Goal: Task Accomplishment & Management: Manage account settings

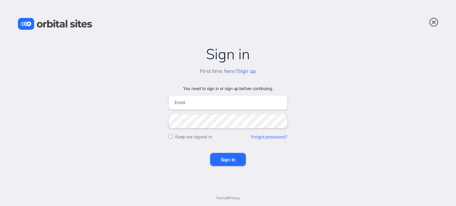
type input "[PERSON_NAME][EMAIL_ADDRESS][DOMAIN_NAME]"
click at [227, 159] on input "Sign in" at bounding box center [228, 159] width 36 height 13
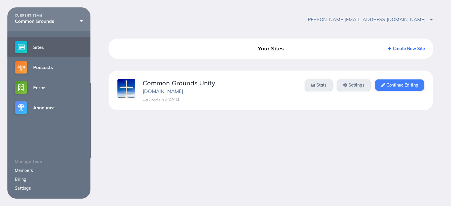
click at [405, 86] on link "Continue Editing" at bounding box center [399, 85] width 49 height 11
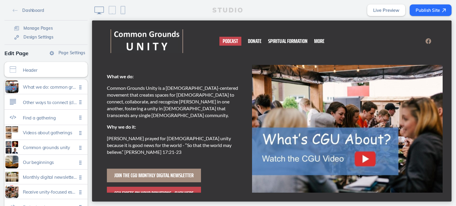
scroll to position [30, 0]
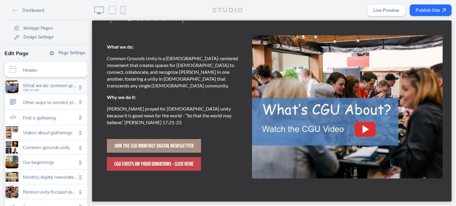
click at [39, 87] on span "What we do: common grounds unity is a christ-centered movement that creates spa…" at bounding box center [50, 85] width 54 height 5
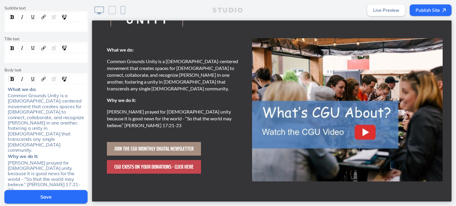
scroll to position [178, 0]
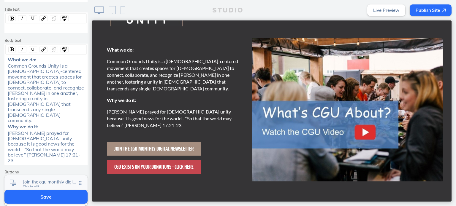
click at [60, 179] on span "Join the cgu monthly digital newsletter" at bounding box center [50, 181] width 54 height 5
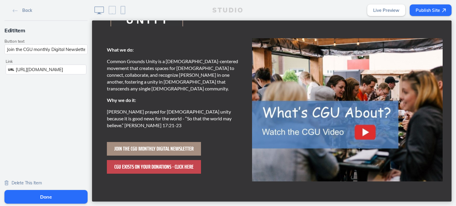
click at [63, 69] on span "https://mailchi.mp/9d11d707ac2e/common-grounds" at bounding box center [39, 70] width 47 height 6
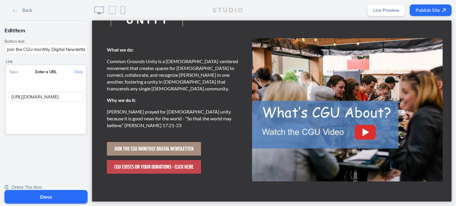
scroll to position [0, 34]
drag, startPoint x: 101, startPoint y: 117, endPoint x: 92, endPoint y: 96, distance: 21.9
paste input "https://preview.mailerlite.io/forms/1757298/164077546297624363/share"
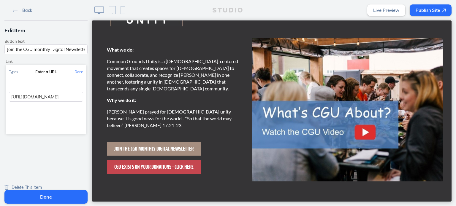
type input "https://preview.mailerlite.io/forms/1757298/164077546297624363/share"
click at [55, 97] on input "https://preview.mailerlite.io/forms/1757298/164077546297624363/share" at bounding box center [46, 97] width 74 height 10
click at [78, 71] on button "Done" at bounding box center [78, 71] width 15 height 13
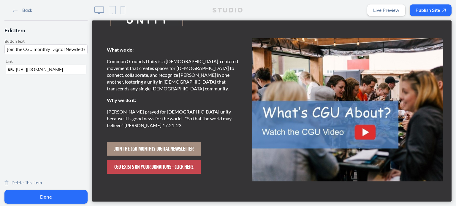
click at [55, 199] on button "Done" at bounding box center [45, 197] width 83 height 14
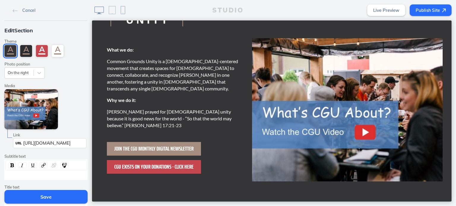
click at [44, 196] on button "Save" at bounding box center [45, 197] width 83 height 14
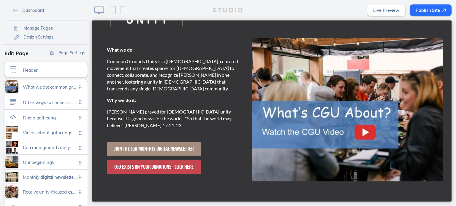
click at [430, 7] on button "Publish Site" at bounding box center [430, 10] width 42 height 12
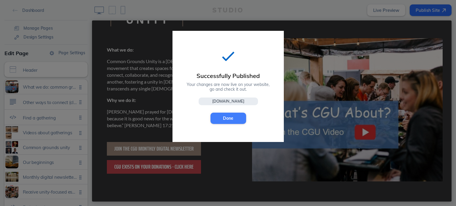
drag, startPoint x: 224, startPoint y: 118, endPoint x: 131, endPoint y: 97, distance: 94.8
click at [224, 118] on button "Done" at bounding box center [228, 118] width 36 height 11
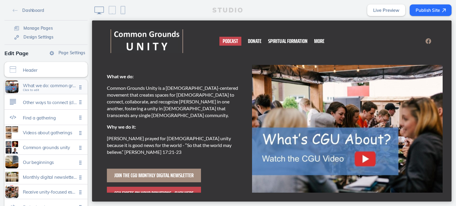
click at [55, 85] on span "What we do: common grounds unity is a christ-centered movement that creates spa…" at bounding box center [50, 85] width 54 height 5
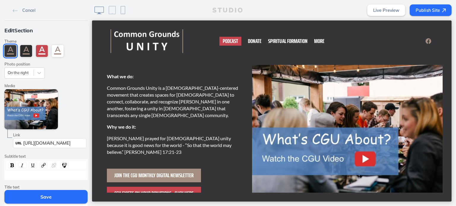
scroll to position [89, 0]
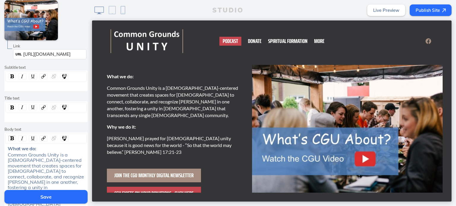
click at [43, 201] on button "Save" at bounding box center [45, 197] width 83 height 14
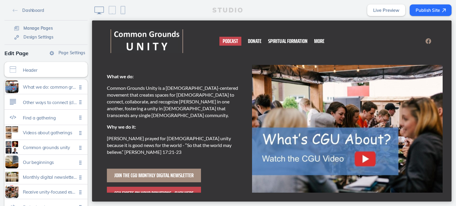
click at [40, 29] on span "Manage Pages" at bounding box center [37, 28] width 29 height 5
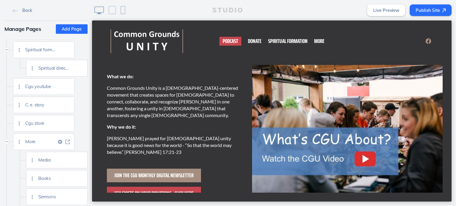
scroll to position [0, 0]
